Goal: Check status: Check status

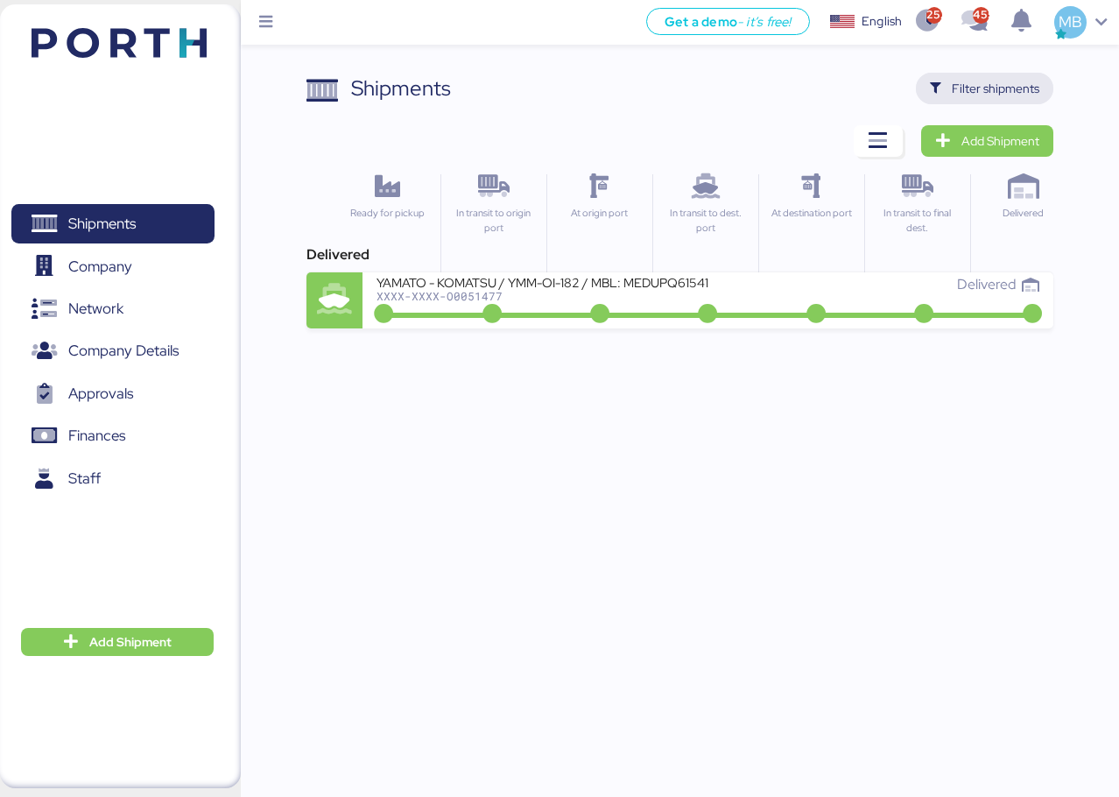
click at [1000, 86] on span "Filter shipments" at bounding box center [996, 88] width 88 height 21
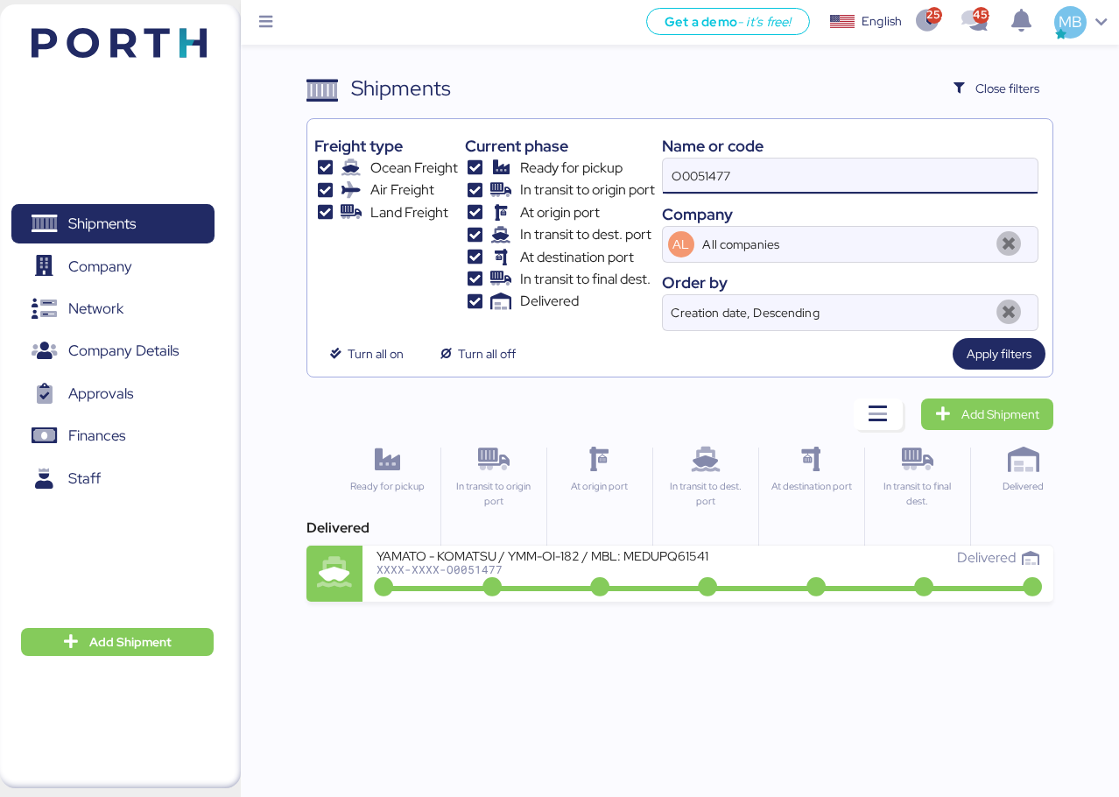
drag, startPoint x: 779, startPoint y: 165, endPoint x: 664, endPoint y: 165, distance: 114.7
click at [664, 165] on input "O0051477" at bounding box center [850, 175] width 375 height 35
paste input "O0038634"
type input "O0038634"
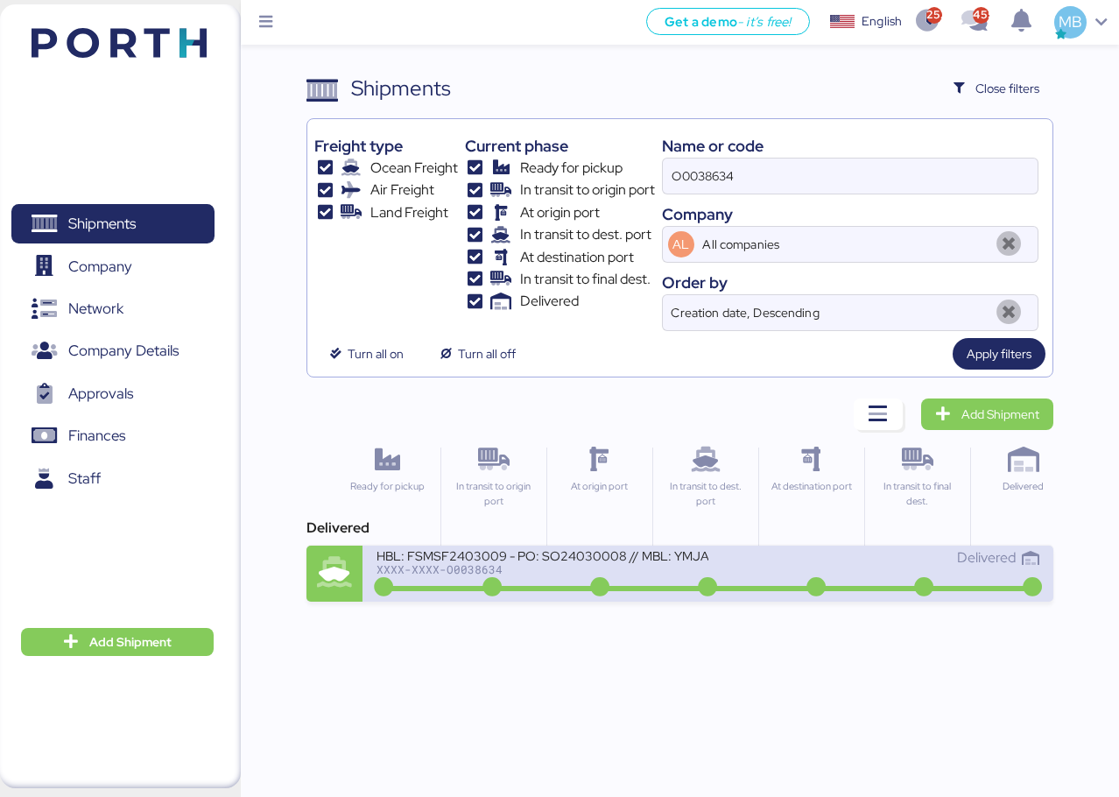
click at [684, 566] on div "XXXX-XXXX-O0038634" at bounding box center [541, 569] width 331 height 12
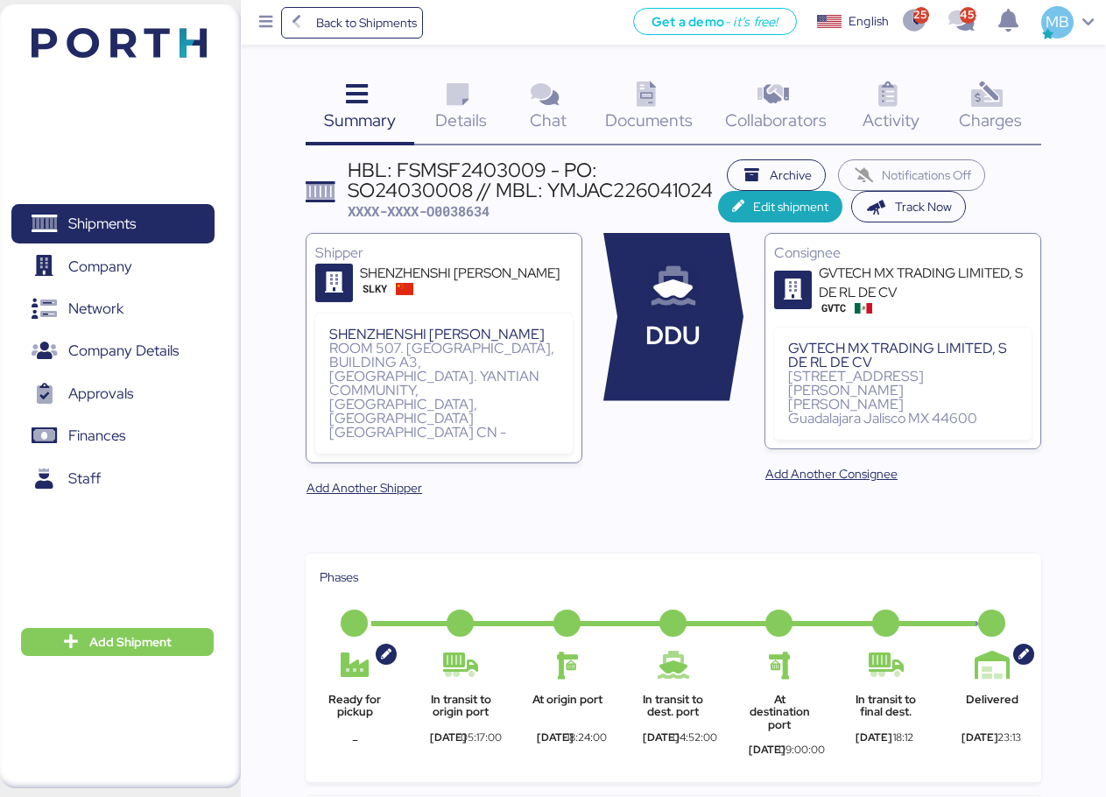
click at [1012, 97] on div "Charges 0" at bounding box center [990, 109] width 102 height 73
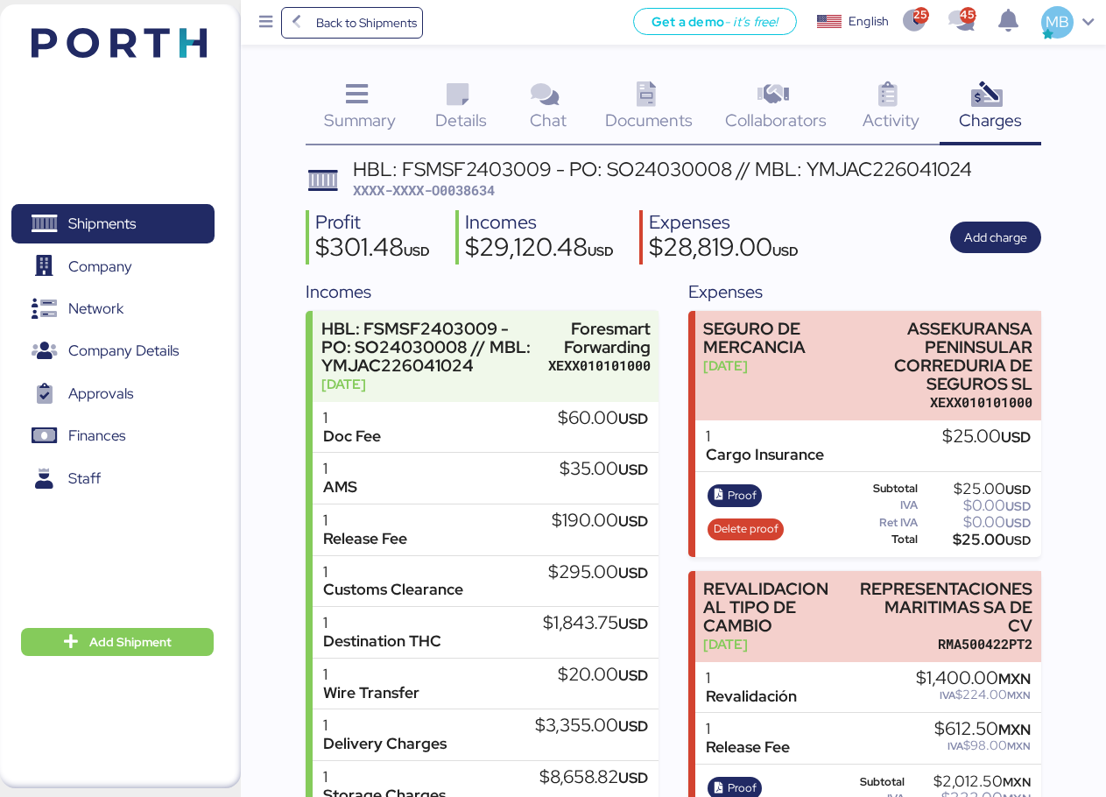
click at [477, 181] on span "XXXX-XXXX-O0038634" at bounding box center [424, 190] width 142 height 18
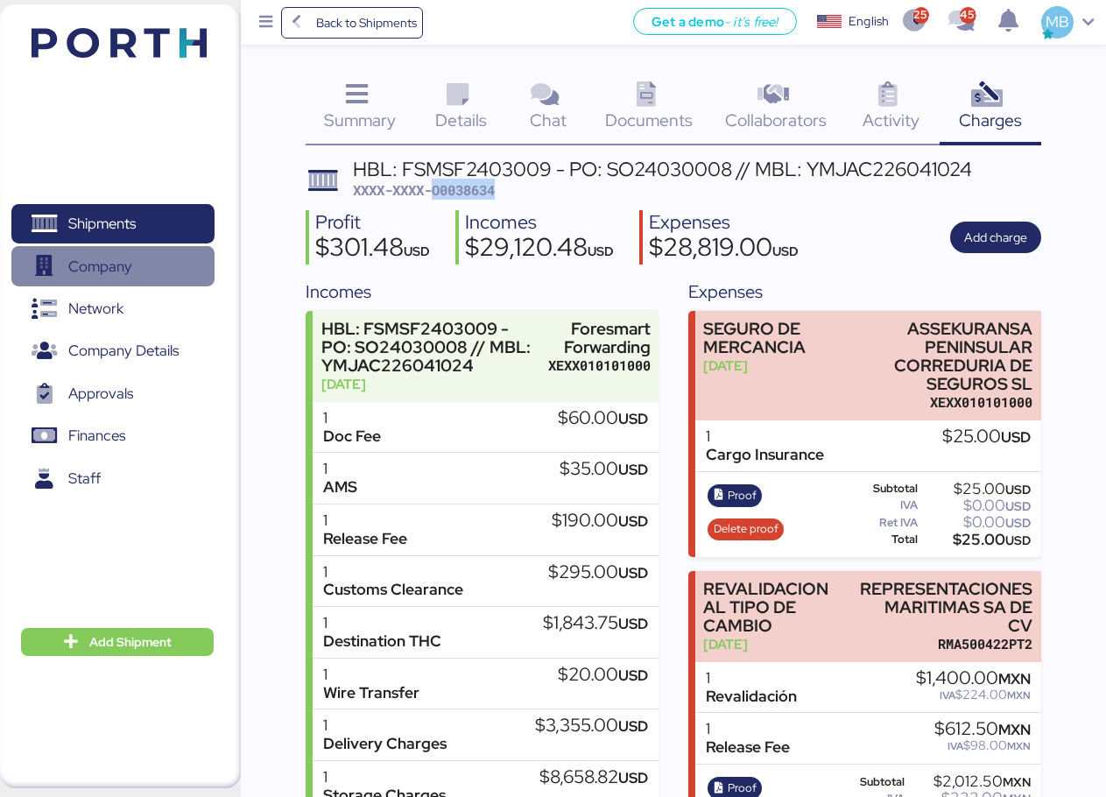
copy span "O0038634"
click at [454, 183] on span "XXXX-XXXX-O0038634" at bounding box center [424, 190] width 142 height 18
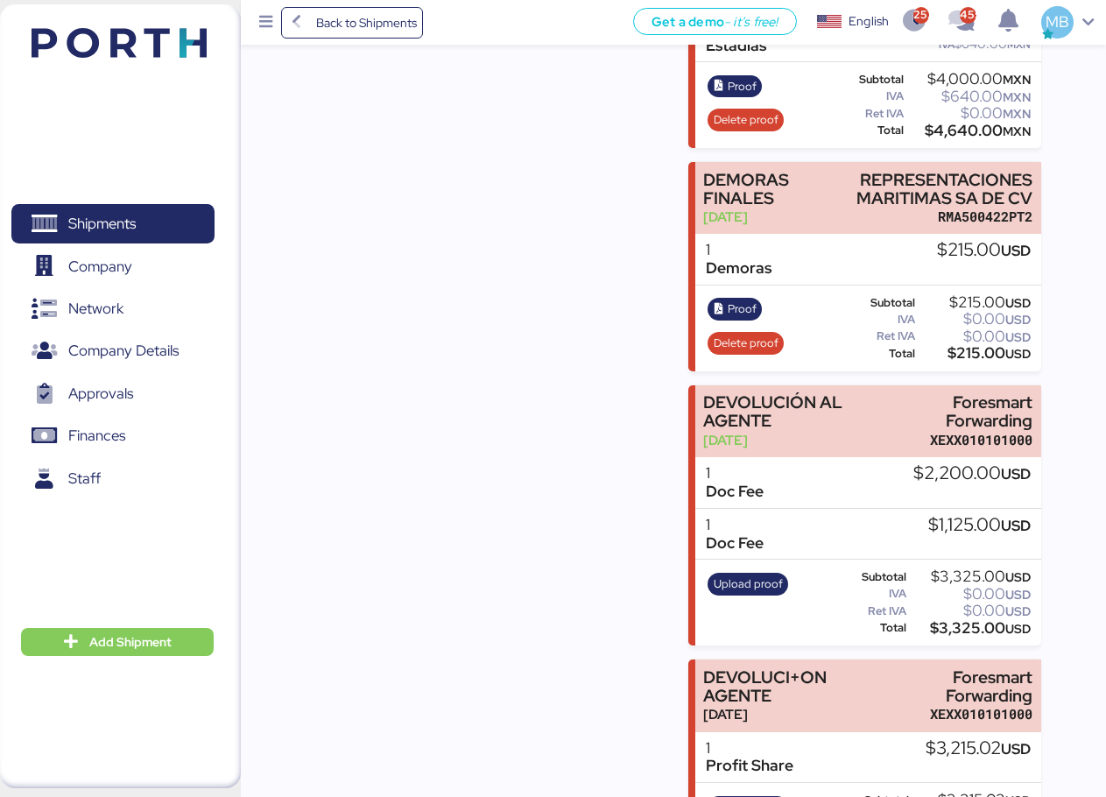
scroll to position [3009, 0]
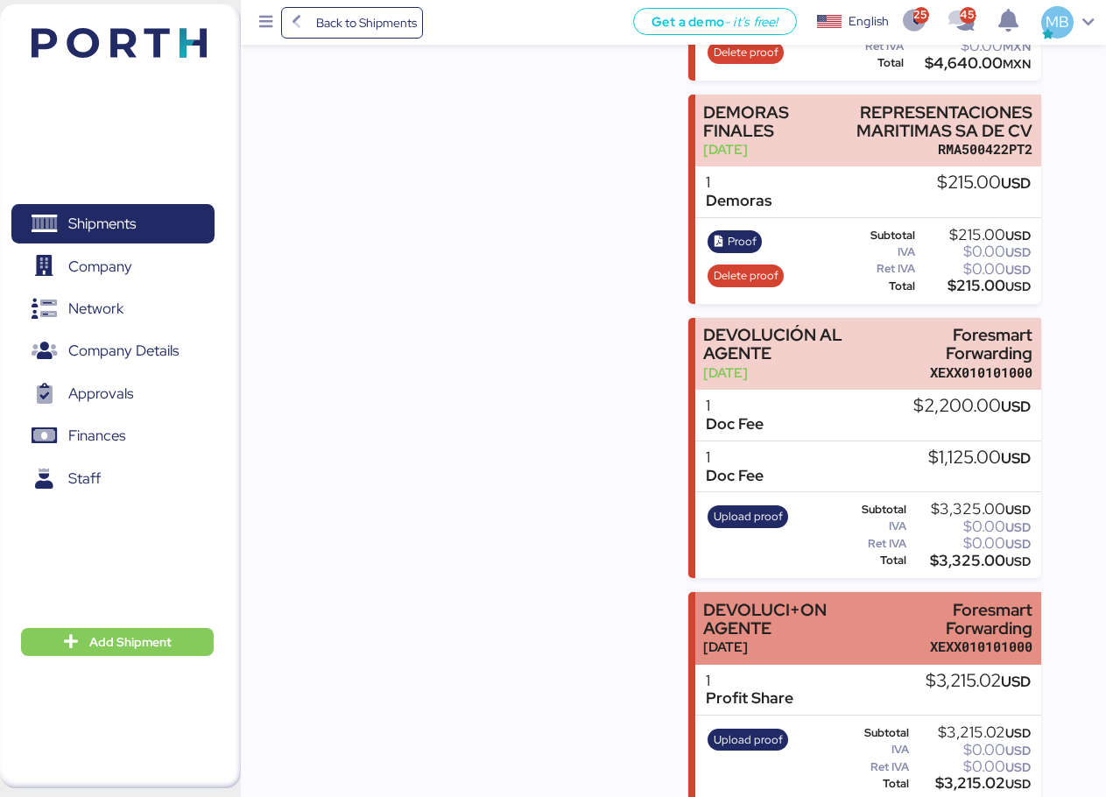
drag, startPoint x: 775, startPoint y: 610, endPoint x: 710, endPoint y: 595, distance: 66.5
click at [710, 601] on div "DEVOLUCI+ON AGENTE" at bounding box center [789, 619] width 172 height 37
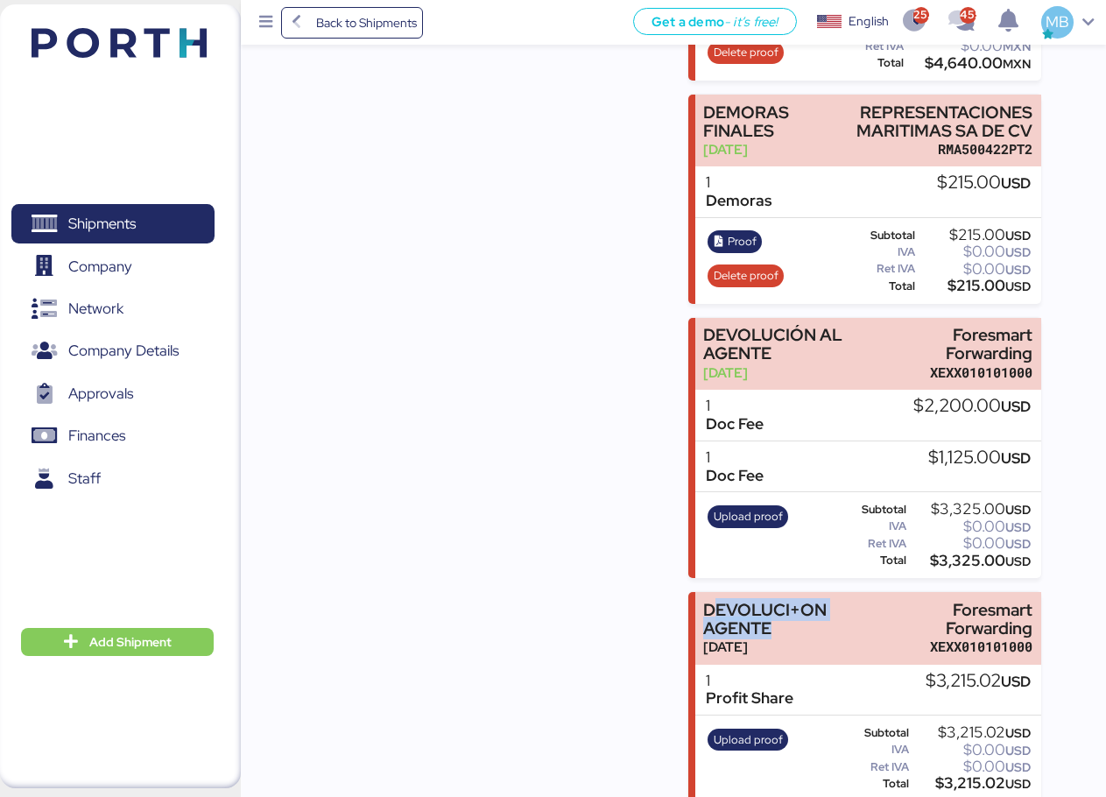
scroll to position [0, 0]
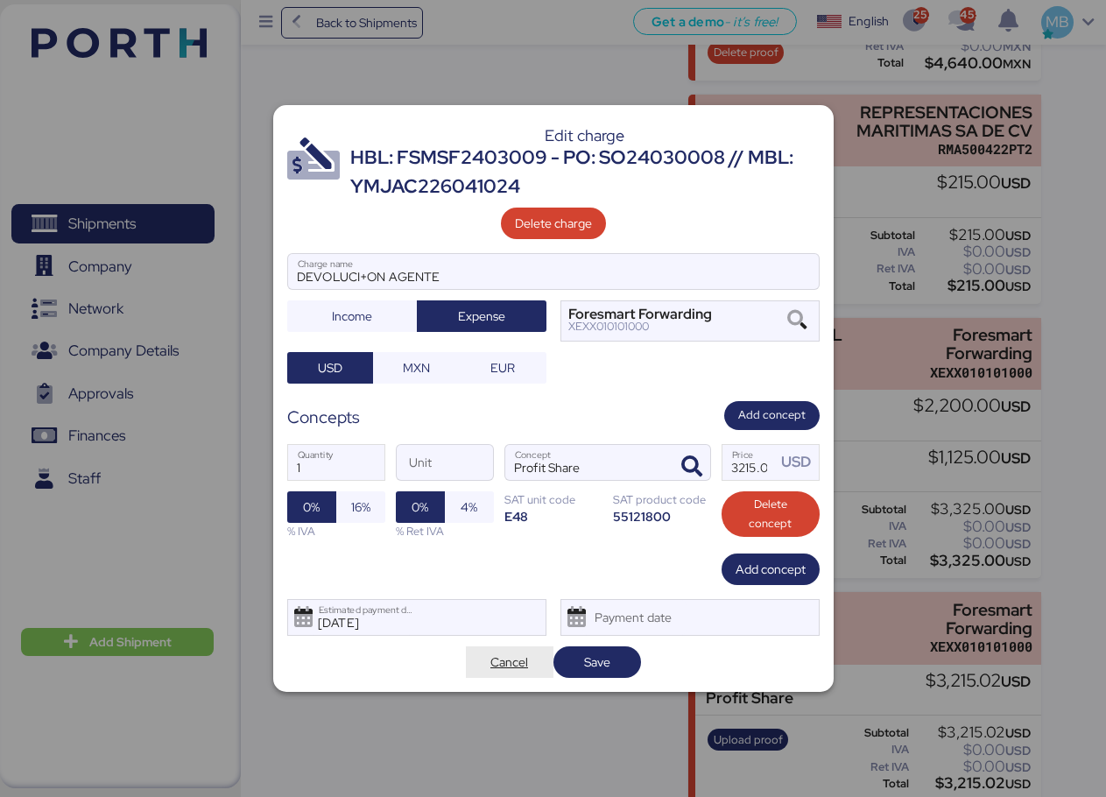
click at [496, 661] on span "Cancel" at bounding box center [509, 661] width 38 height 21
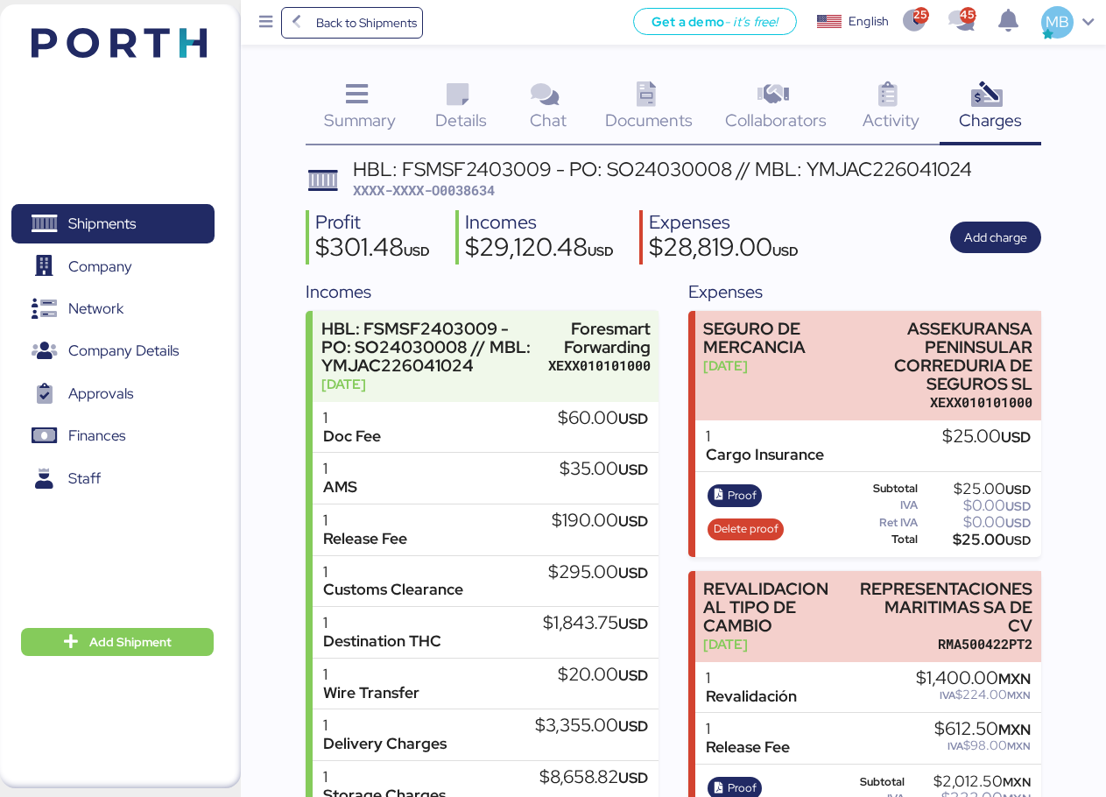
scroll to position [3009, 0]
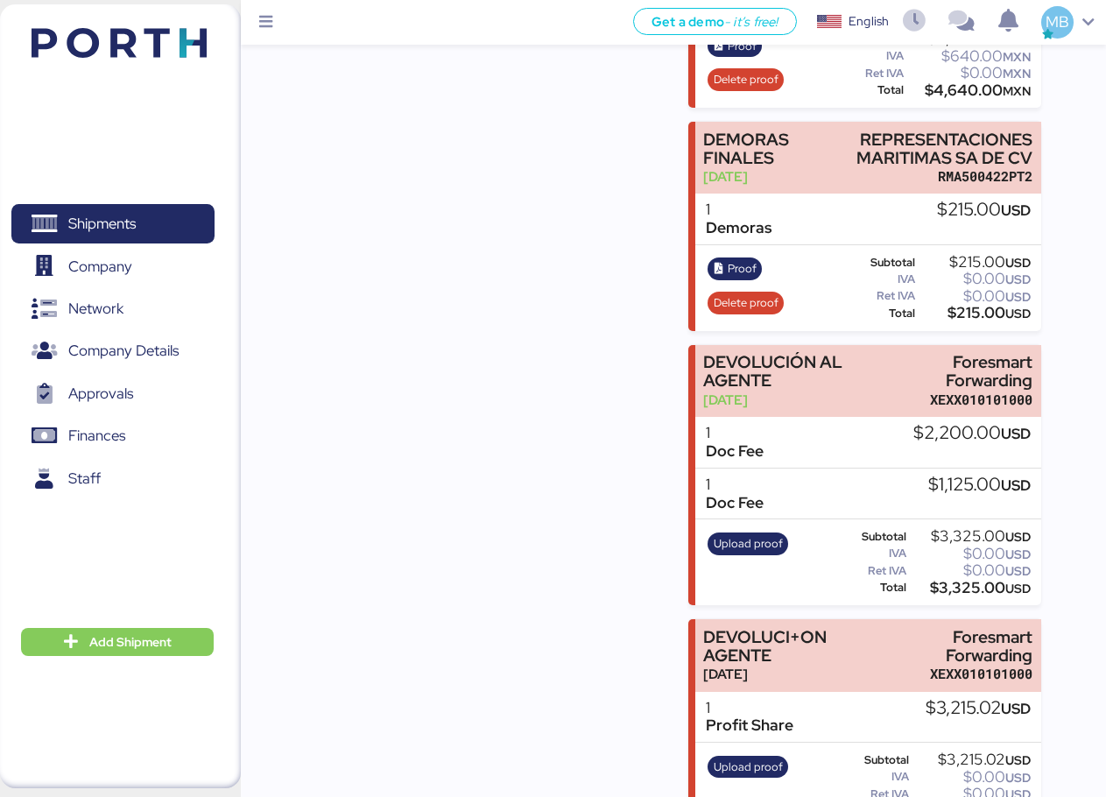
scroll to position [3009, 0]
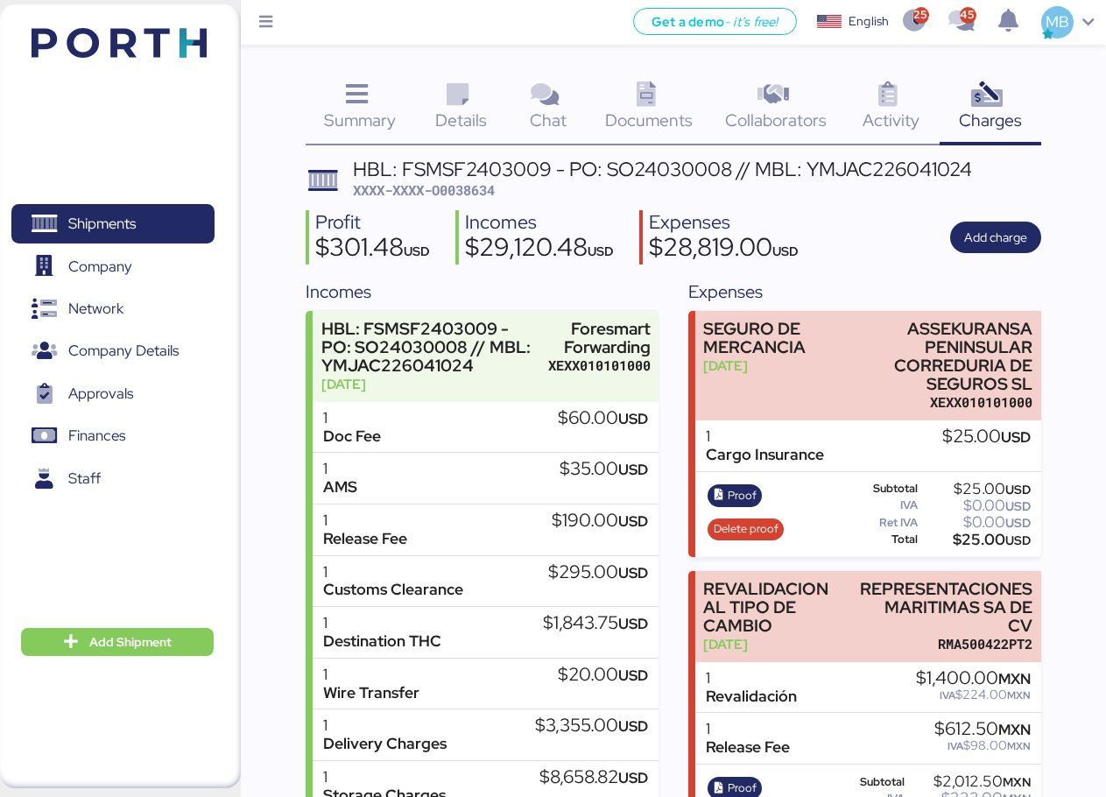
click at [487, 191] on span "XXXX-XXXX-O0038634" at bounding box center [424, 190] width 142 height 18
